Goal: Find specific page/section: Find specific page/section

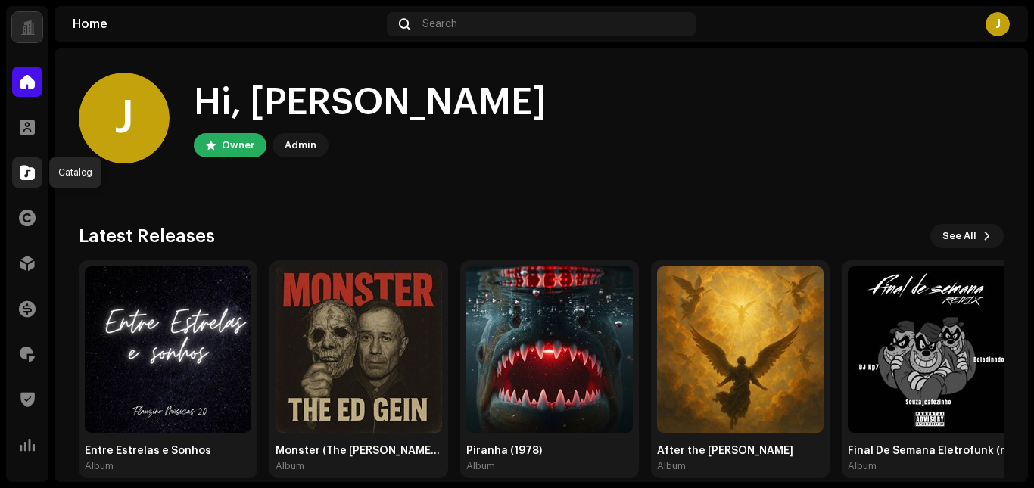
click at [21, 169] on span at bounding box center [27, 173] width 15 height 12
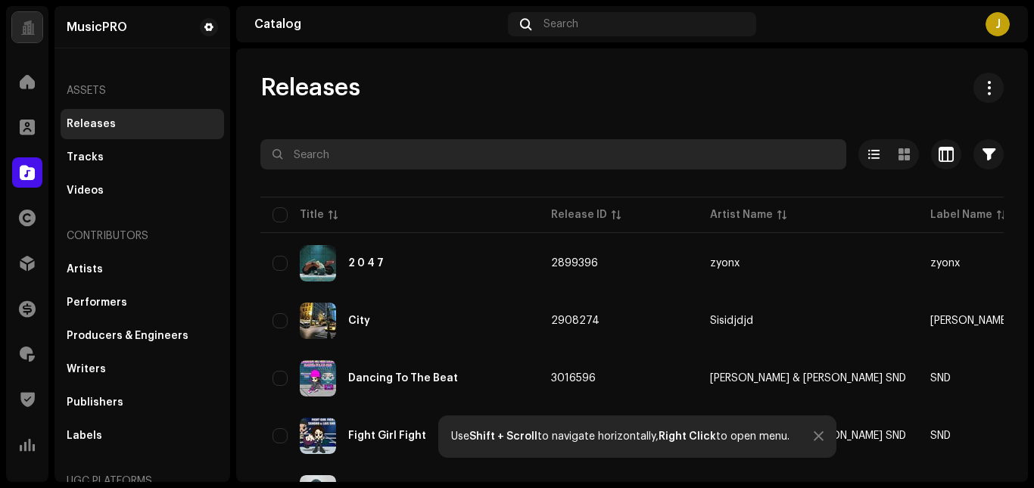
click at [364, 150] on input "text" at bounding box center [553, 154] width 586 height 30
paste input "7900279490492"
type input "7900279490492"
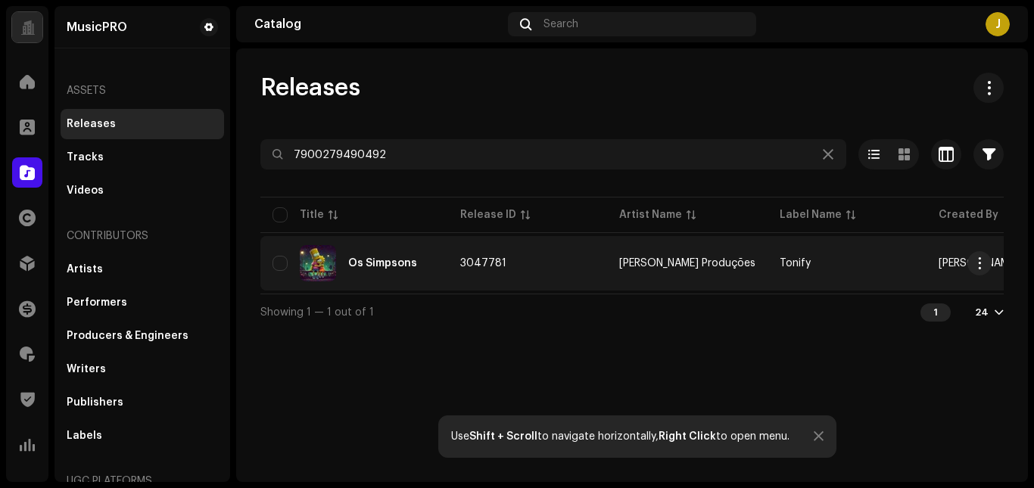
click at [558, 270] on td "3047781" at bounding box center [527, 263] width 159 height 55
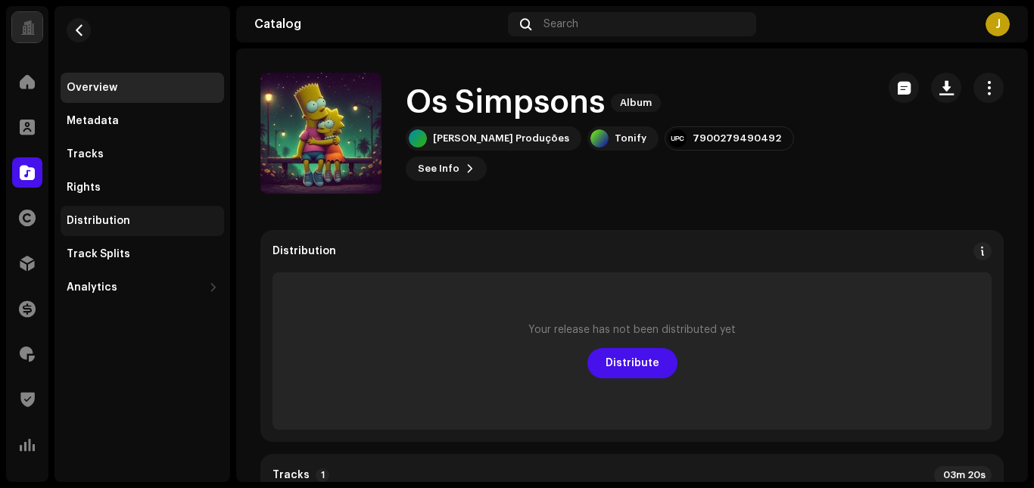
click at [122, 220] on div "Distribution" at bounding box center [99, 221] width 64 height 12
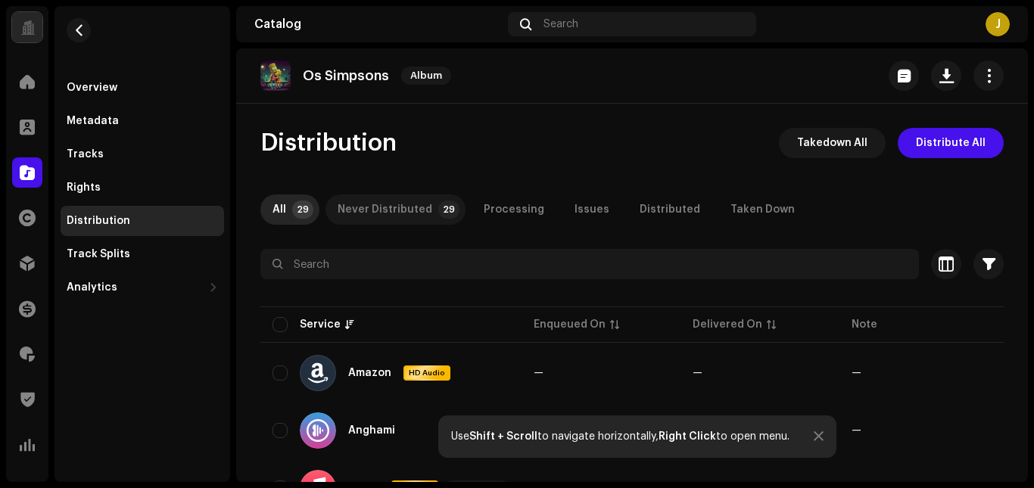
click at [405, 206] on div "Never Distributed" at bounding box center [385, 210] width 95 height 30
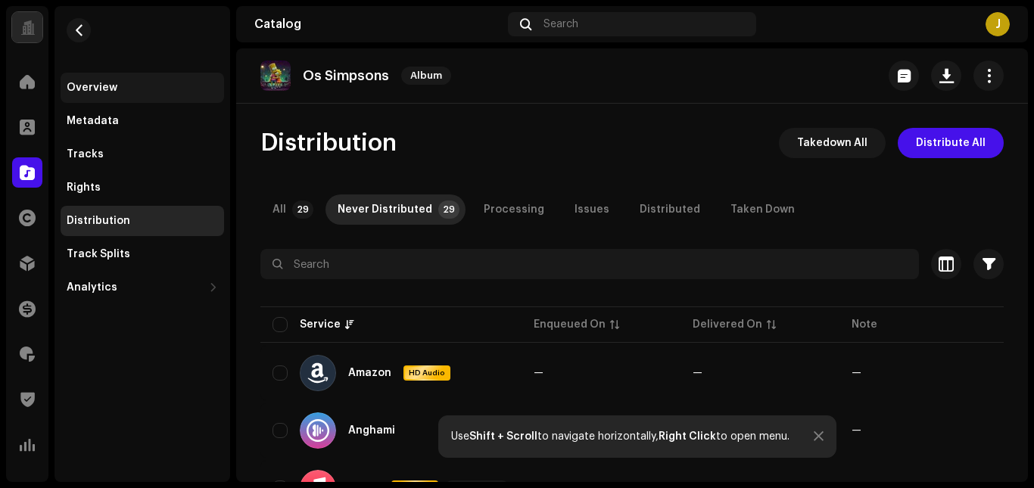
click at [122, 89] on div "Overview" at bounding box center [142, 88] width 151 height 12
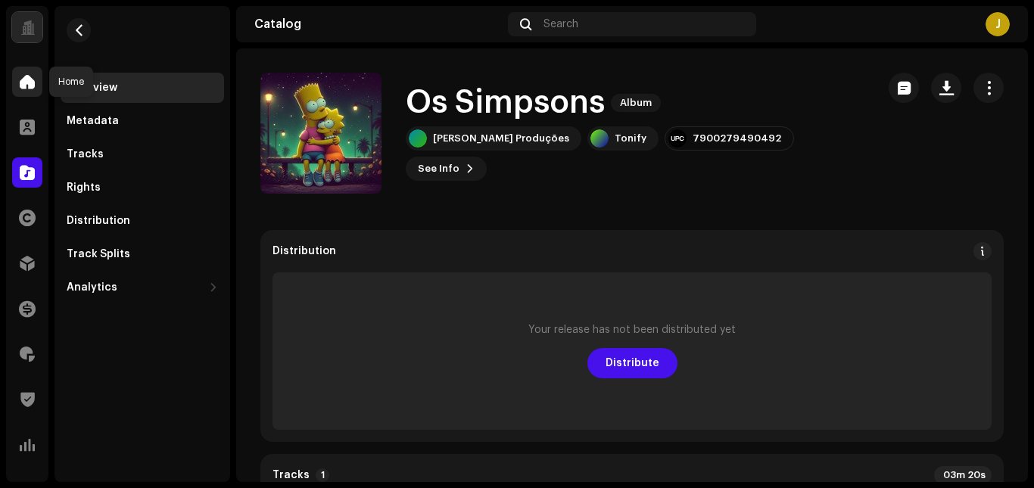
click at [36, 81] on div at bounding box center [27, 82] width 30 height 30
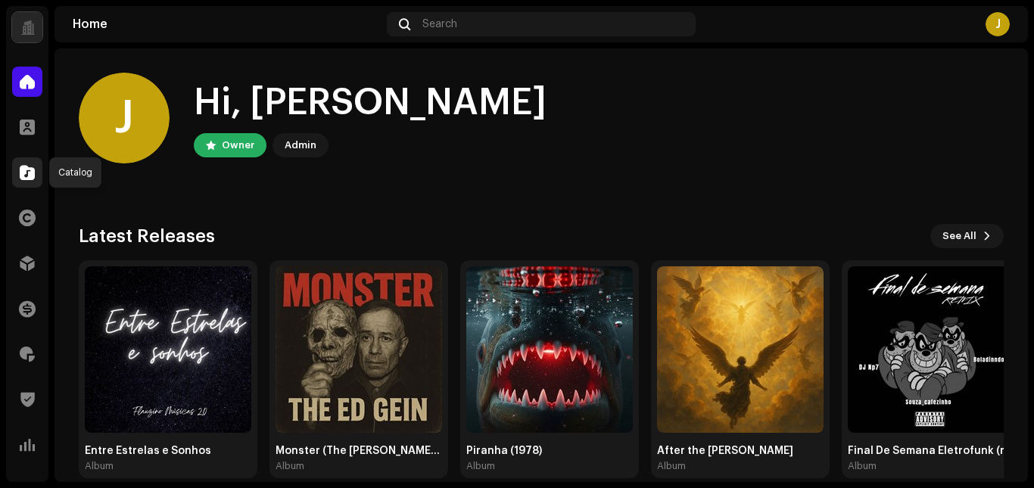
click at [27, 167] on span at bounding box center [27, 173] width 15 height 12
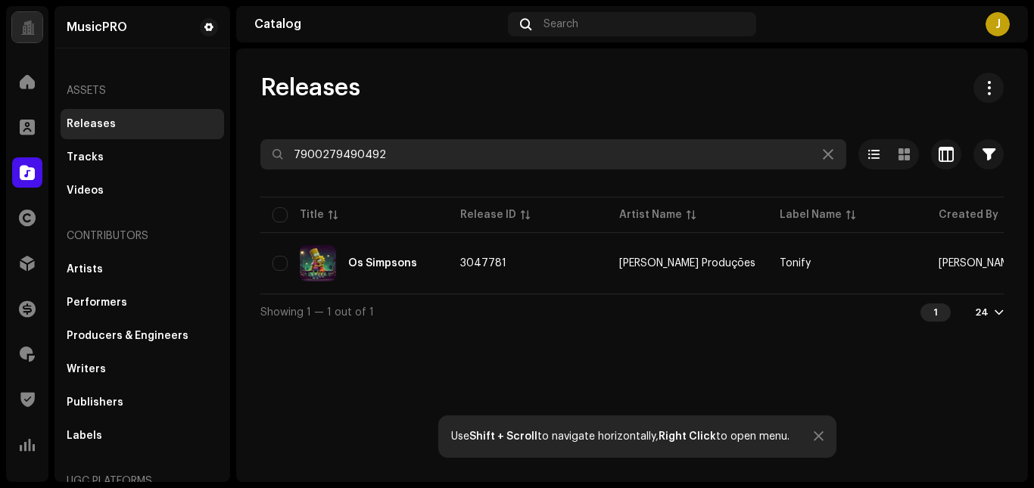
click at [397, 163] on input "7900279490492" at bounding box center [553, 154] width 586 height 30
paste input "527143"
type input "7900279527143"
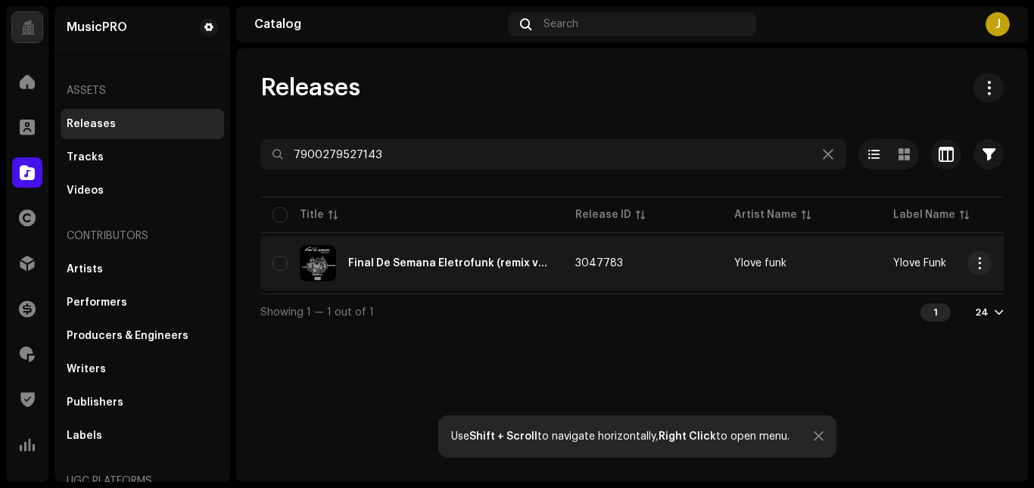
click at [329, 263] on img at bounding box center [318, 263] width 36 height 36
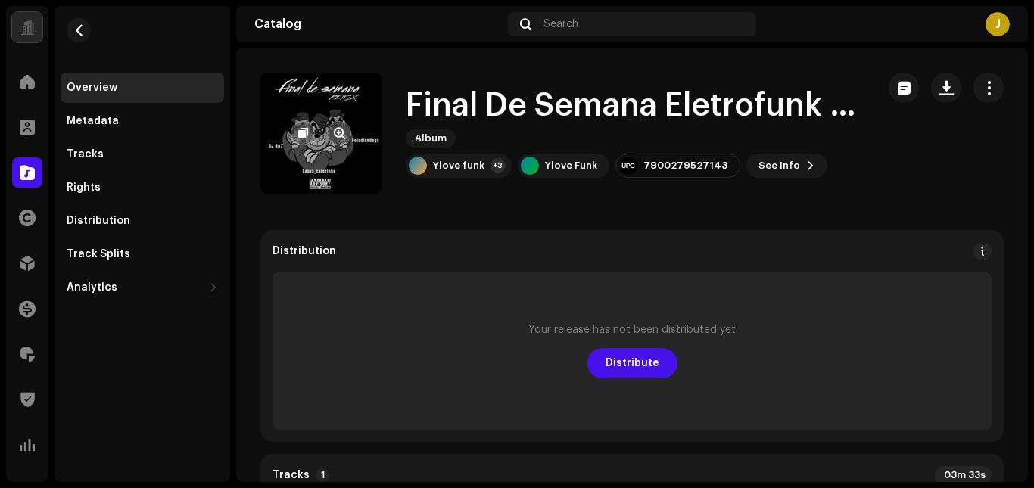
click at [344, 169] on re-a-cover at bounding box center [320, 133] width 121 height 121
click at [337, 127] on span "button" at bounding box center [339, 133] width 11 height 12
